Goal: Check status: Check status

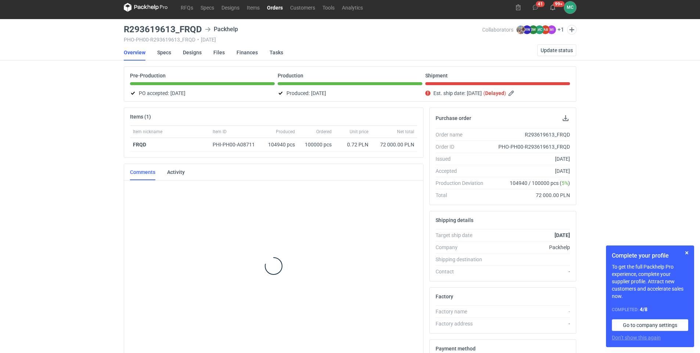
scroll to position [640, 0]
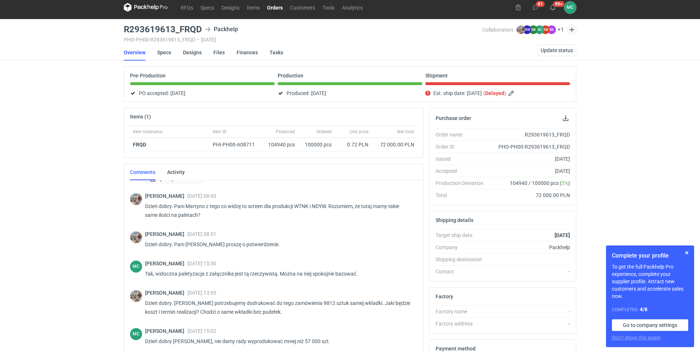
click at [275, 5] on link "Orders" at bounding box center [274, 7] width 23 height 9
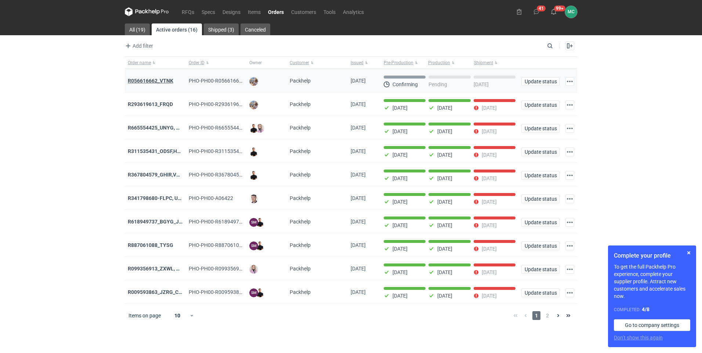
click at [161, 78] on strong "R056616662_VTNK" at bounding box center [151, 81] width 46 height 6
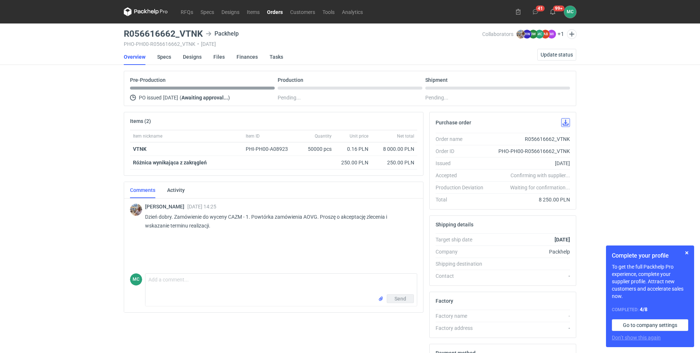
click at [565, 122] on button "button" at bounding box center [565, 122] width 9 height 9
click at [166, 56] on link "Specs" at bounding box center [164, 57] width 14 height 16
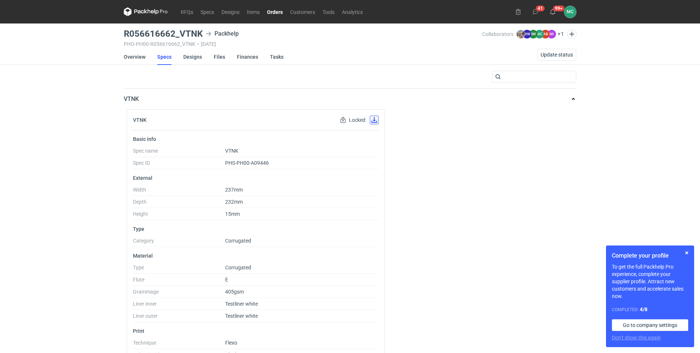
click at [375, 118] on button "button" at bounding box center [374, 120] width 9 height 9
click at [163, 55] on link "Specs" at bounding box center [164, 57] width 14 height 16
